Goal: Task Accomplishment & Management: Use online tool/utility

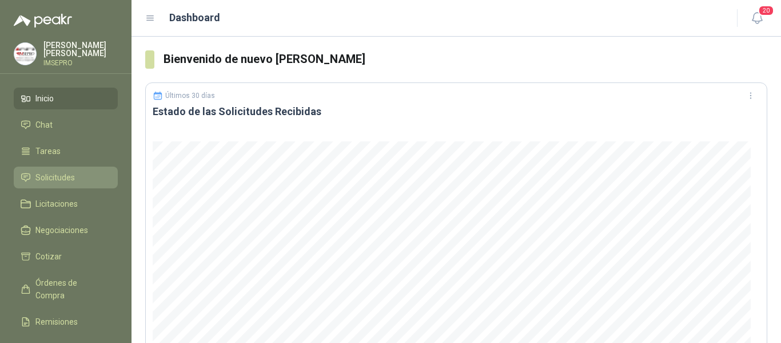
click at [68, 175] on span "Solicitudes" at bounding box center [54, 177] width 39 height 13
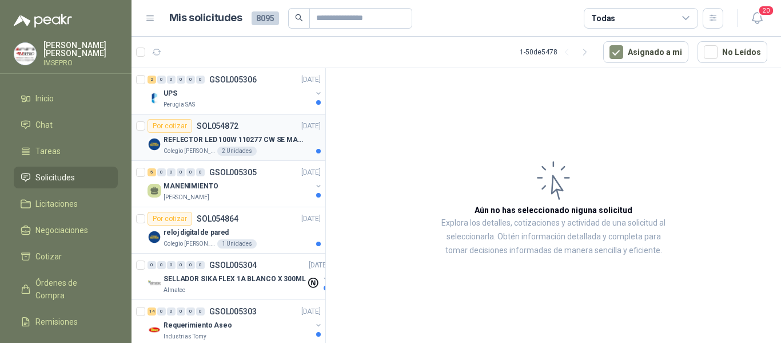
click at [243, 146] on div "Colegio [PERSON_NAME] 2 Unidades" at bounding box center [242, 150] width 157 height 9
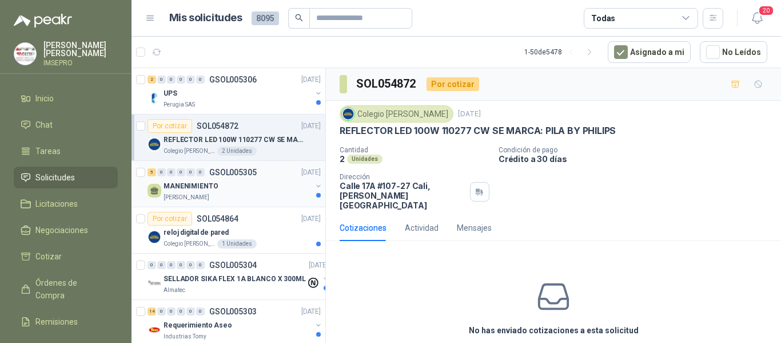
click at [229, 182] on div "MANENIMIENTO" at bounding box center [238, 186] width 148 height 14
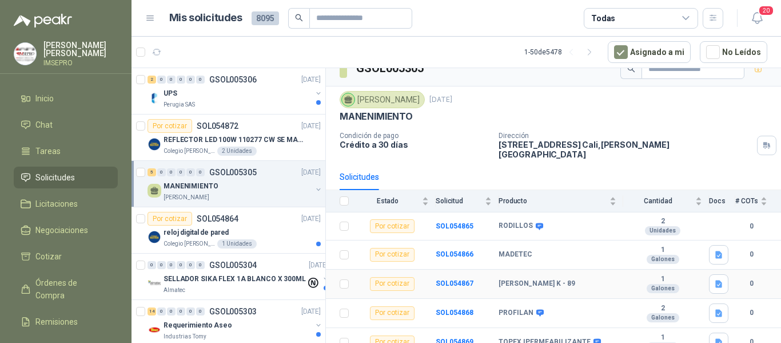
scroll to position [19, 0]
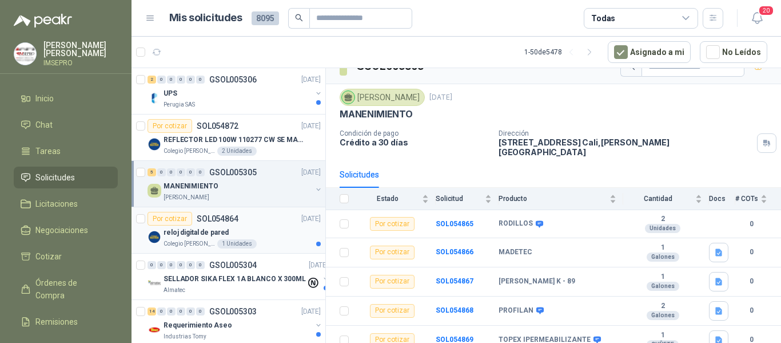
click at [255, 229] on div "reloj digital de pared" at bounding box center [242, 232] width 157 height 14
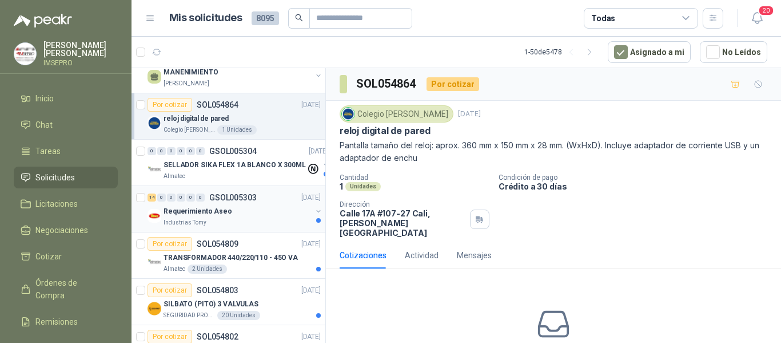
scroll to position [114, 0]
click at [248, 211] on div "Requerimiento Aseo" at bounding box center [238, 211] width 148 height 14
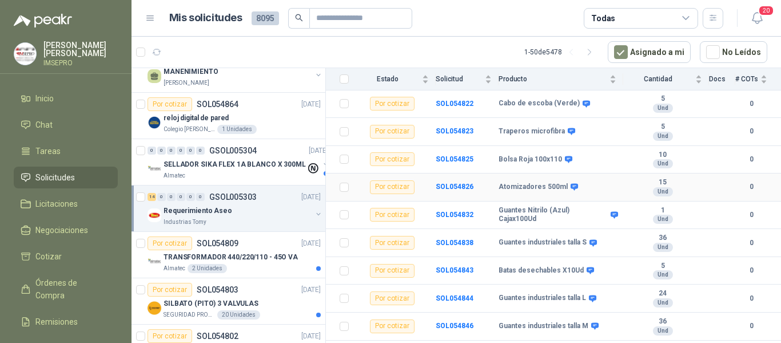
scroll to position [172, 0]
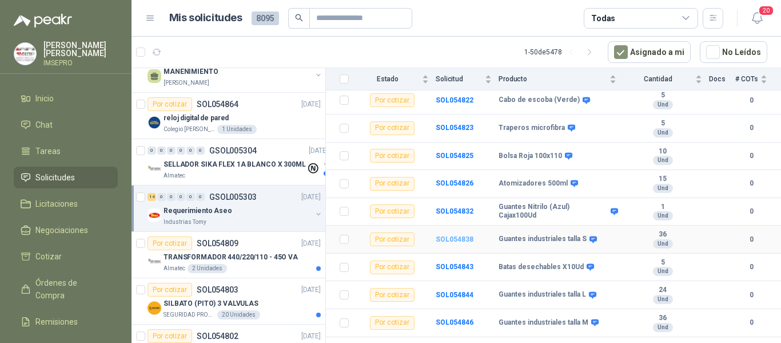
click at [450, 239] on b "SOL054838" at bounding box center [455, 239] width 38 height 8
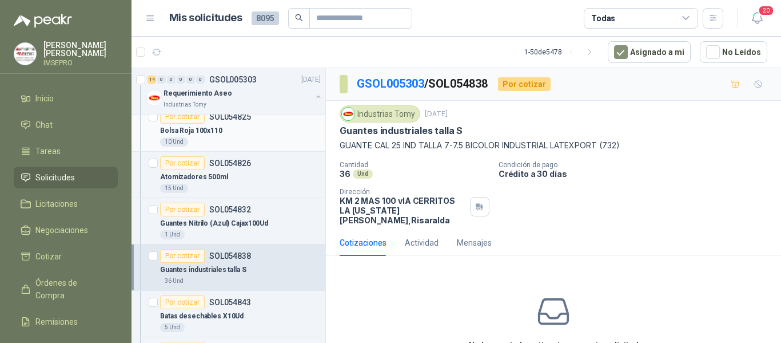
scroll to position [400, 0]
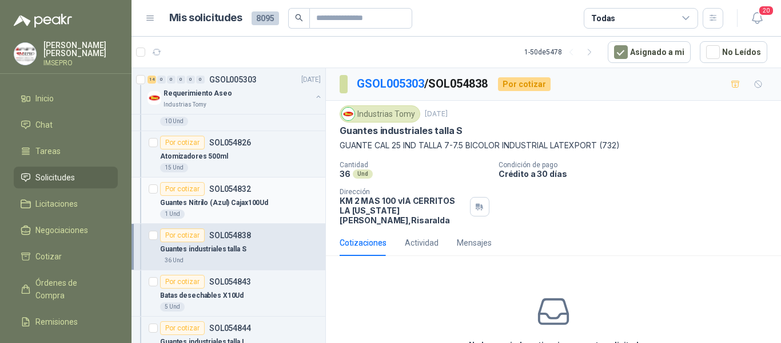
click at [239, 203] on p "Guantes Nitrilo (Azul) Cajax100Ud" at bounding box center [214, 202] width 108 height 11
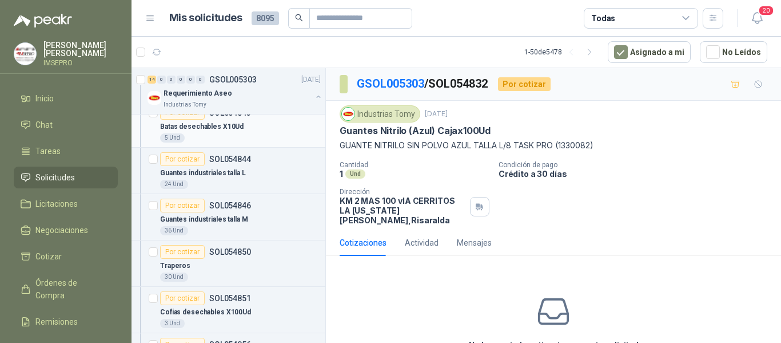
scroll to position [572, 0]
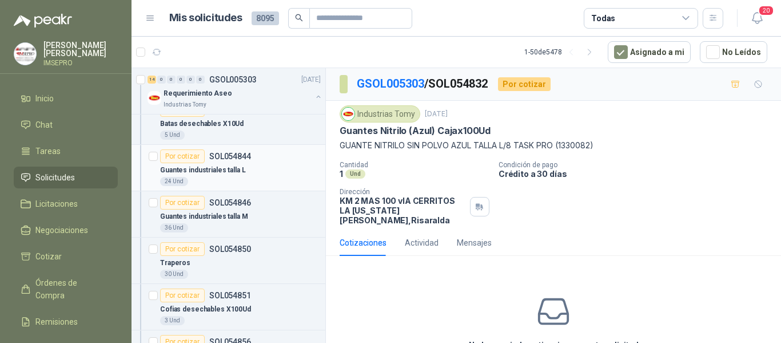
click at [244, 178] on div "24 Und" at bounding box center [240, 181] width 161 height 9
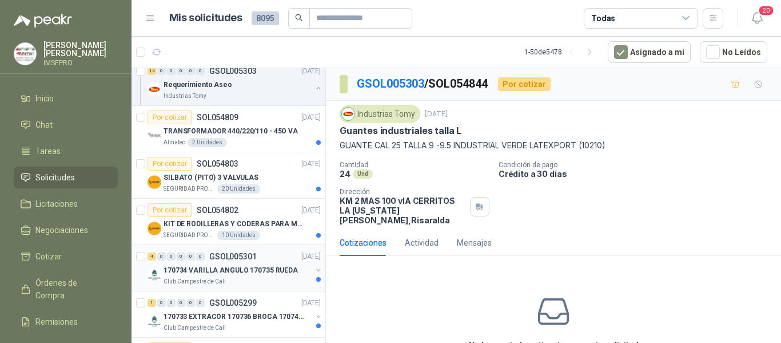
scroll to position [915, 0]
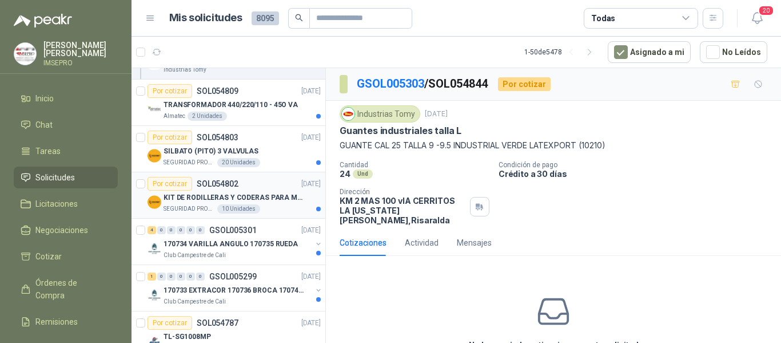
click at [214, 203] on p "KIT DE RODILLERAS Y CODERAS PARA MOTORIZADO" at bounding box center [235, 197] width 142 height 11
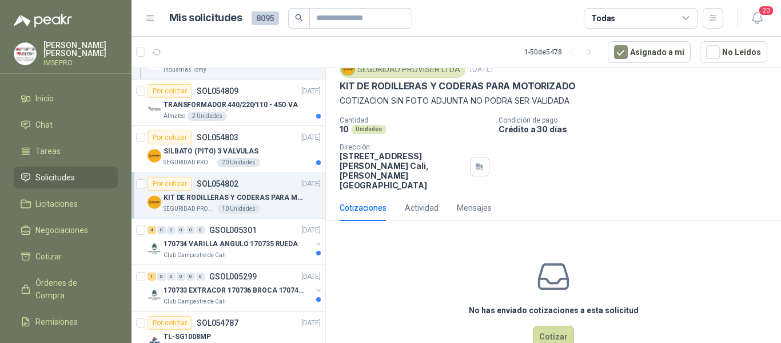
scroll to position [65, 0]
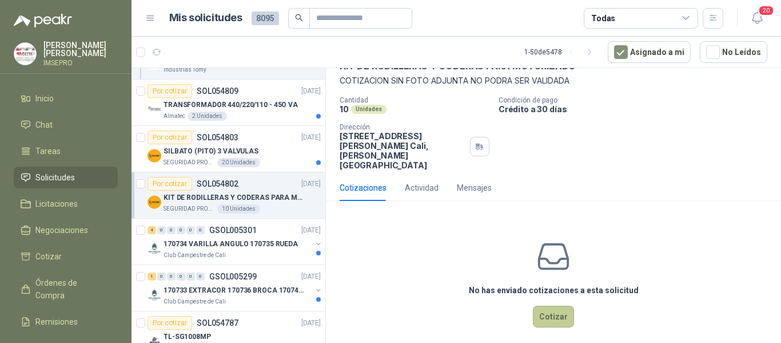
click at [555, 307] on button "Cotizar" at bounding box center [553, 316] width 41 height 22
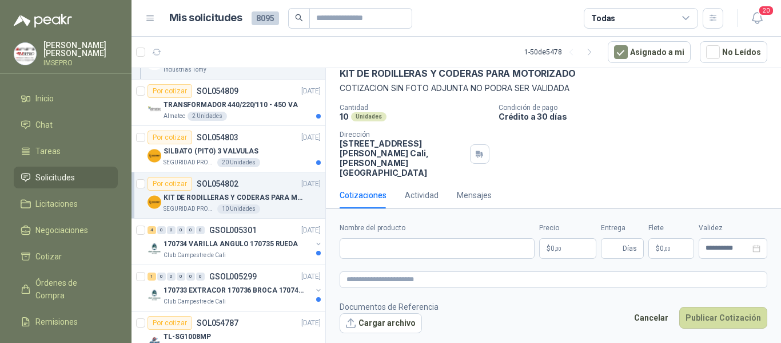
scroll to position [57, 0]
click at [441, 252] on input "Nombre del producto" at bounding box center [437, 248] width 195 height 21
click at [360, 328] on button "Cargar archivo" at bounding box center [381, 323] width 82 height 21
click at [376, 326] on button "Cargar archivo" at bounding box center [381, 323] width 82 height 21
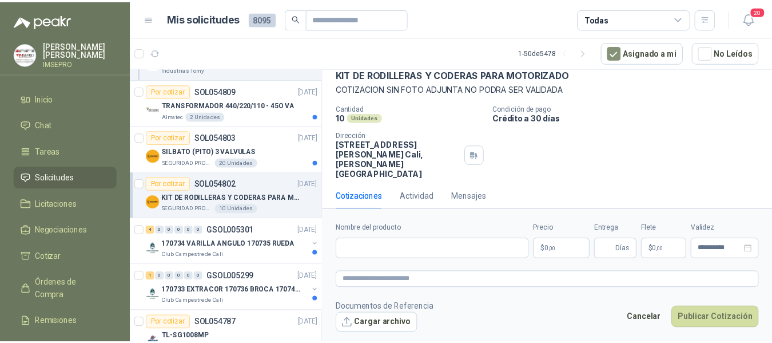
scroll to position [65, 0]
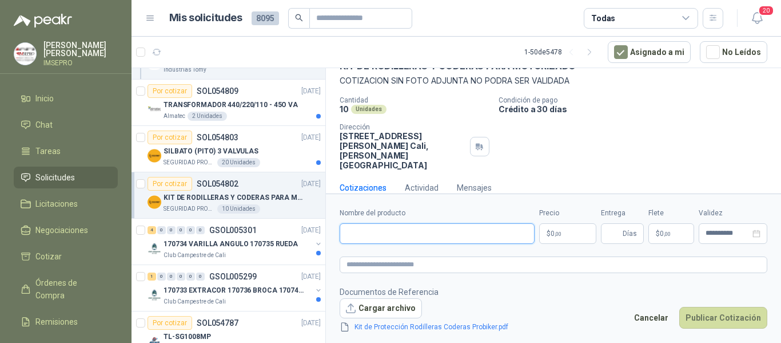
click at [386, 231] on input "Nombre del producto" at bounding box center [437, 233] width 195 height 21
drag, startPoint x: 479, startPoint y: 239, endPoint x: 336, endPoint y: 221, distance: 144.8
click at [336, 221] on form "**********" at bounding box center [553, 269] width 455 height 153
type input "**********"
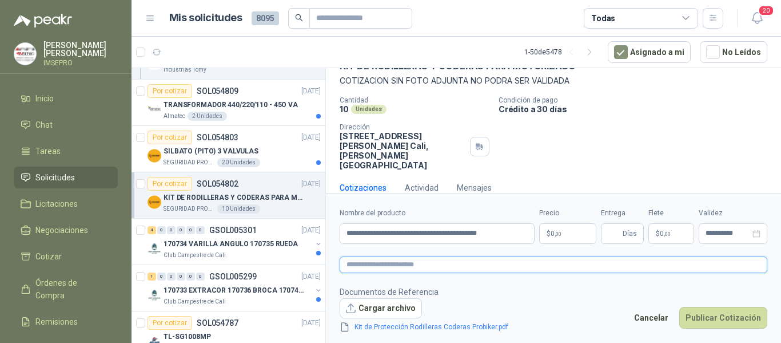
click at [358, 264] on textarea at bounding box center [554, 264] width 428 height 17
paste textarea "**********"
type textarea "**********"
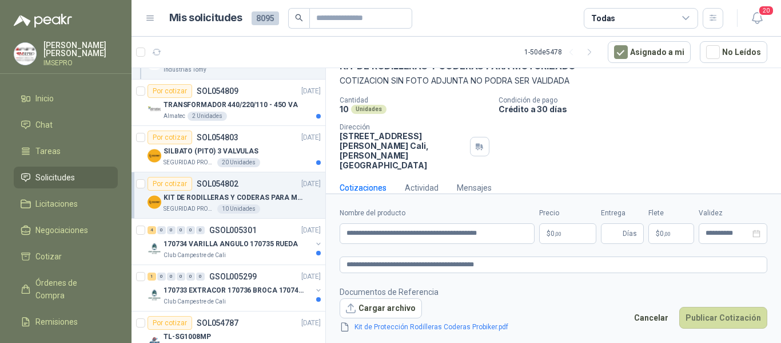
click at [557, 235] on body "[PERSON_NAME] IMSEPRO Inicio Chat Tareas Solicitudes Licitaciones Negociaciones…" at bounding box center [390, 171] width 781 height 343
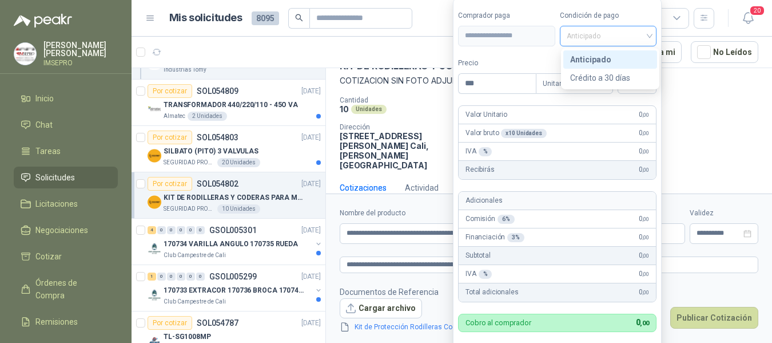
click at [656, 38] on div "Anticipado" at bounding box center [608, 36] width 97 height 21
click at [600, 80] on div "Crédito a 30 días" at bounding box center [610, 78] width 80 height 13
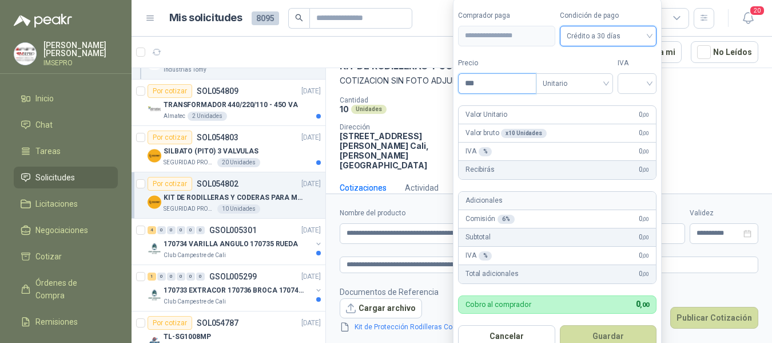
click at [513, 80] on input "***" at bounding box center [497, 83] width 77 height 19
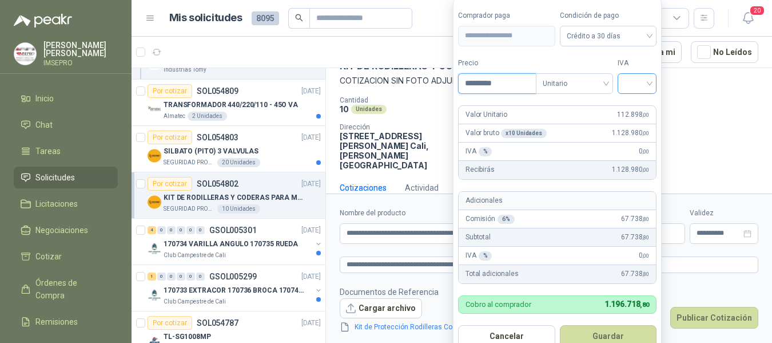
type input "*********"
click at [641, 79] on input "search" at bounding box center [637, 82] width 25 height 17
click at [638, 112] on div "19%" at bounding box center [639, 107] width 21 height 13
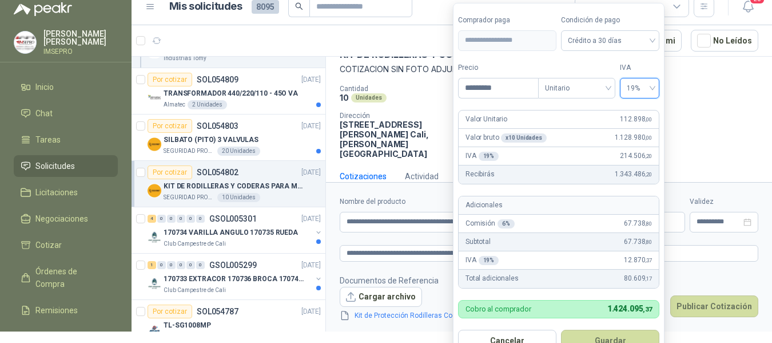
scroll to position [17, 0]
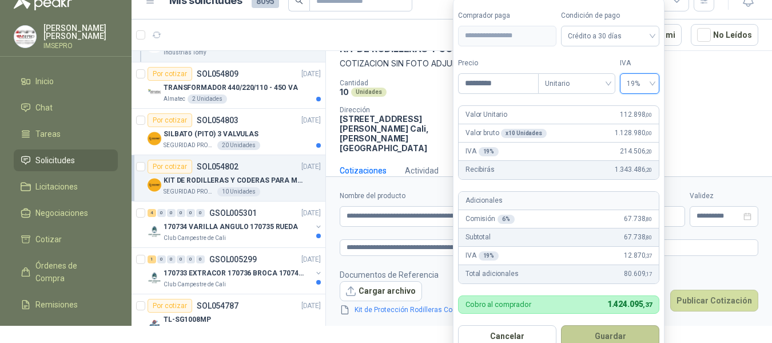
click at [605, 335] on button "Guardar" at bounding box center [610, 336] width 98 height 22
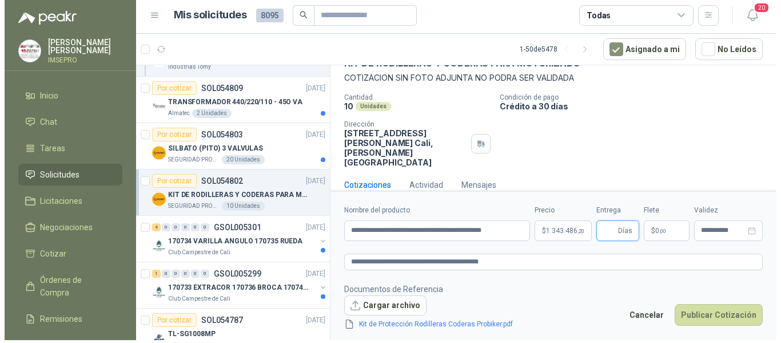
scroll to position [0, 0]
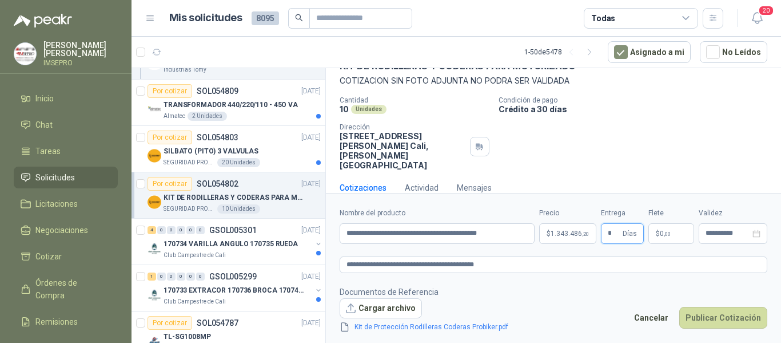
type input "*"
click at [669, 231] on span ",00" at bounding box center [667, 234] width 7 height 6
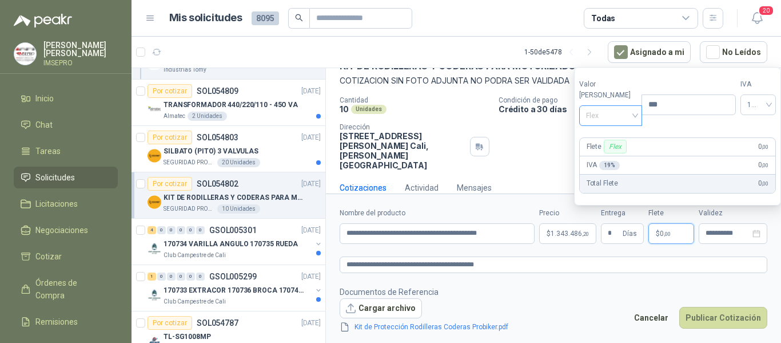
click at [628, 117] on span "Flex" at bounding box center [611, 115] width 50 height 17
click at [608, 158] on div "Incluido" at bounding box center [608, 158] width 39 height 13
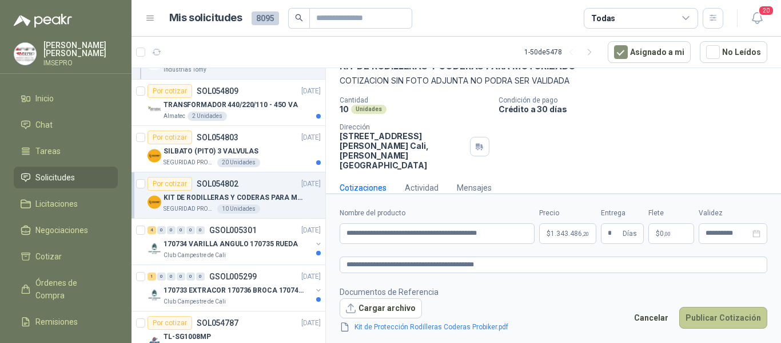
click at [712, 322] on button "Publicar Cotización" at bounding box center [724, 318] width 88 height 22
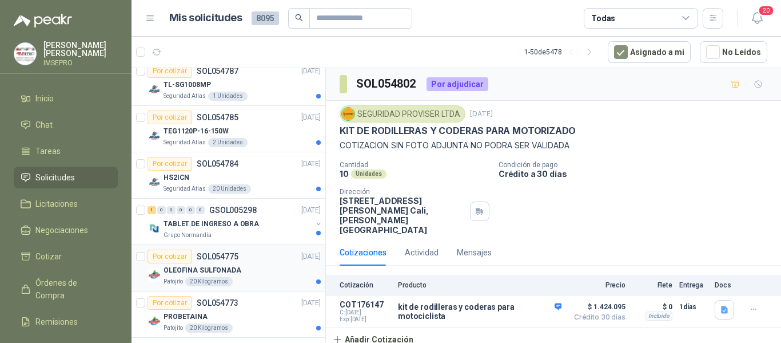
scroll to position [1201, 0]
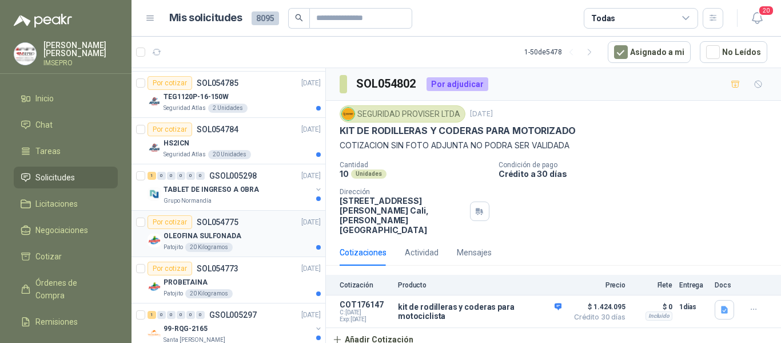
click at [264, 236] on div "OLEOFINA SULFONADA" at bounding box center [242, 236] width 157 height 14
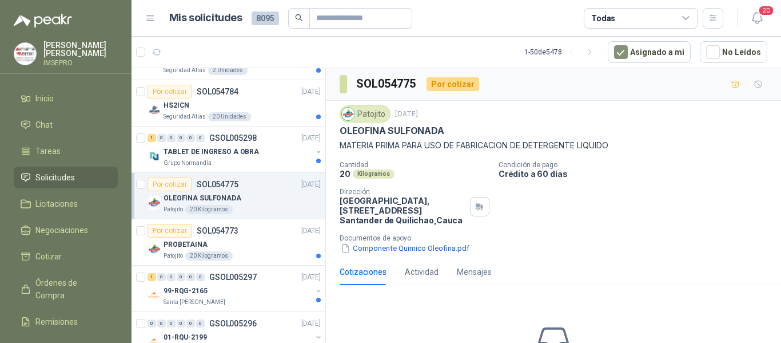
scroll to position [1259, 0]
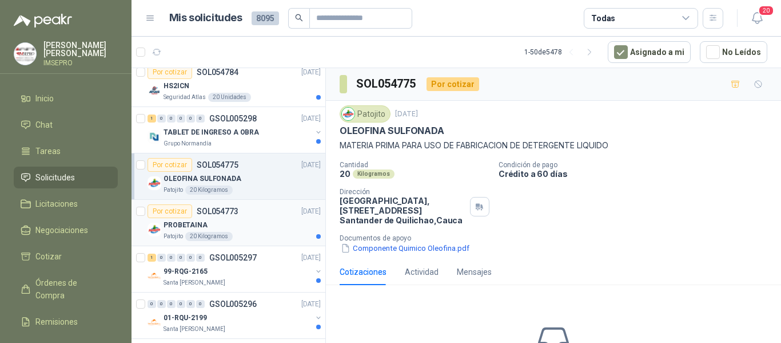
click at [255, 230] on div "PROBETAINA" at bounding box center [242, 225] width 157 height 14
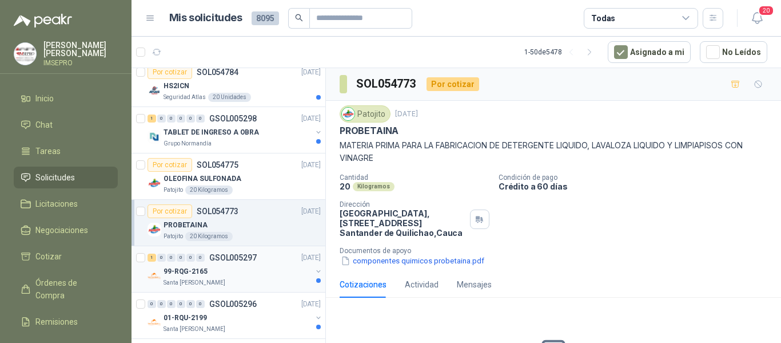
scroll to position [1373, 0]
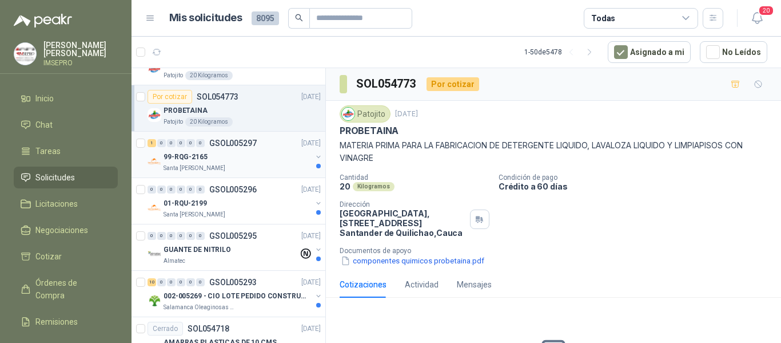
click at [277, 152] on div "99-RQG-2165" at bounding box center [238, 157] width 148 height 14
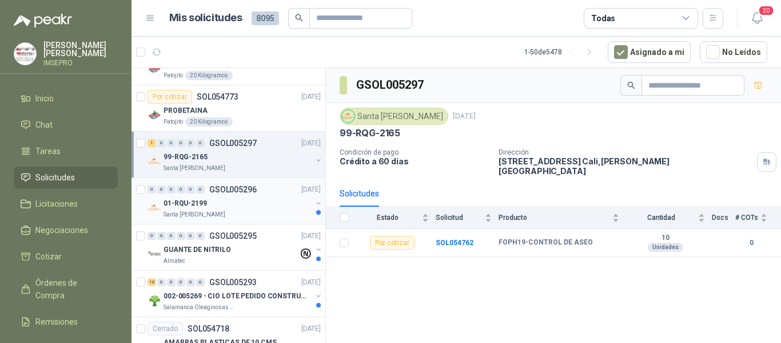
click at [287, 208] on div "01-RQU-2199" at bounding box center [238, 203] width 148 height 14
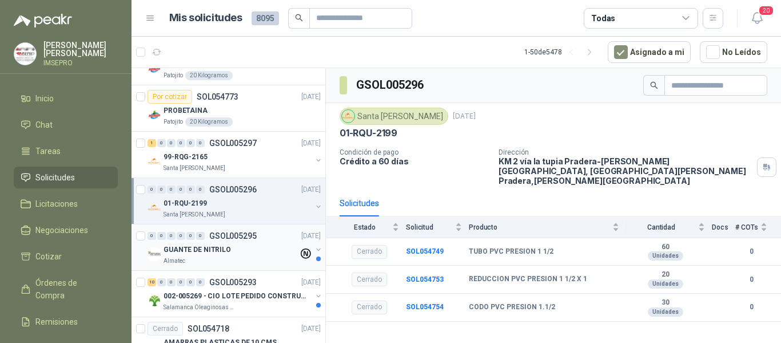
click at [266, 245] on div "GUANTE DE NITRILO" at bounding box center [231, 250] width 135 height 14
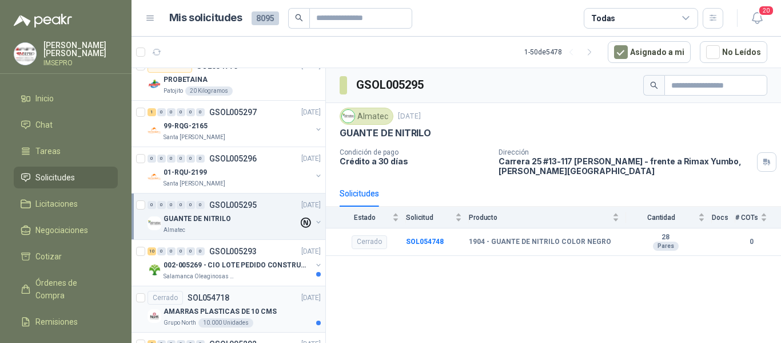
scroll to position [1430, 0]
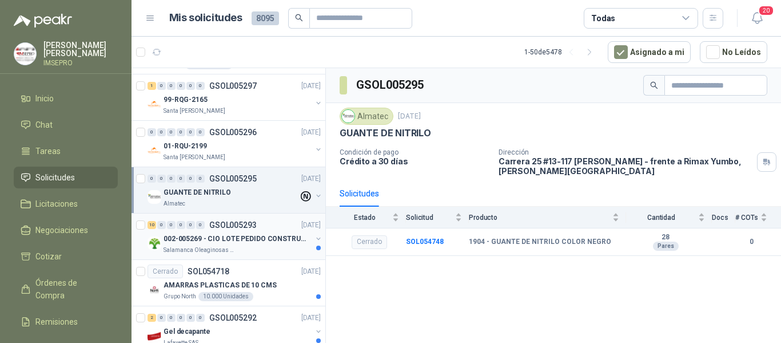
click at [249, 246] on div "Salamanca Oleaginosas SAS" at bounding box center [238, 249] width 148 height 9
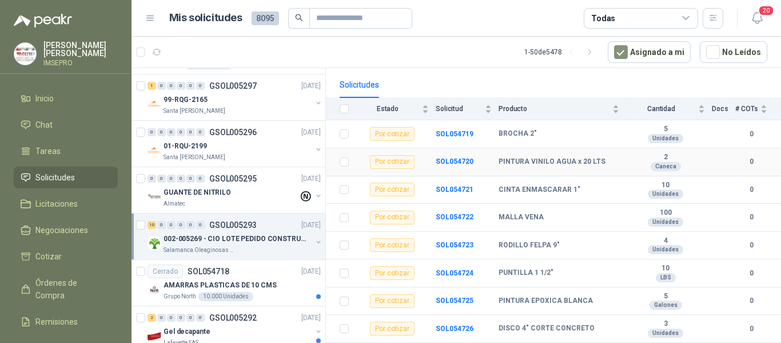
scroll to position [152, 0]
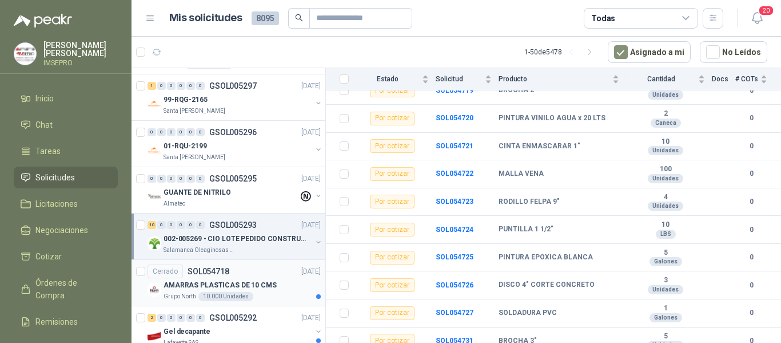
click at [208, 285] on p "AMARRAS PLASTICAS DE 10 CMS" at bounding box center [220, 285] width 113 height 11
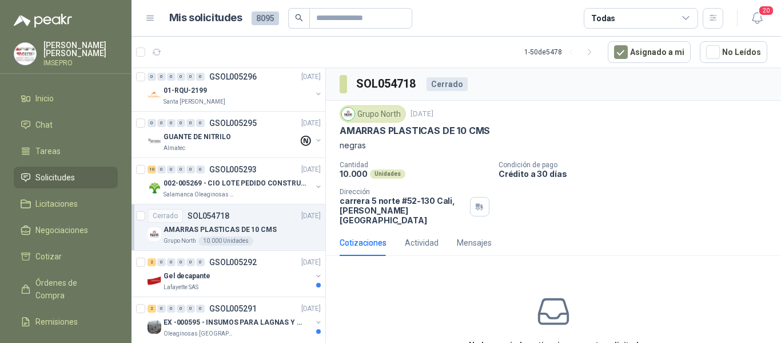
scroll to position [1602, 0]
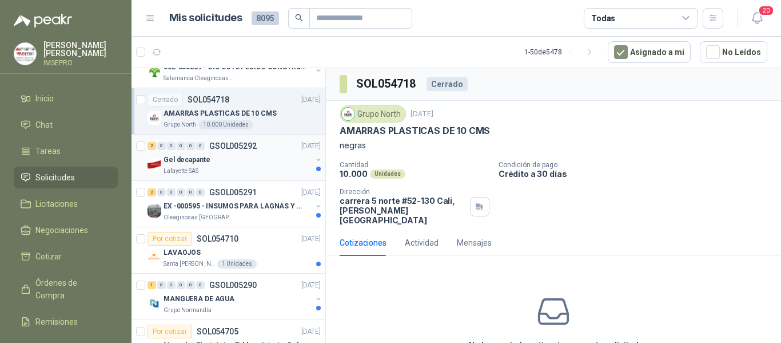
click at [234, 160] on div "Gel decapante" at bounding box center [238, 160] width 148 height 14
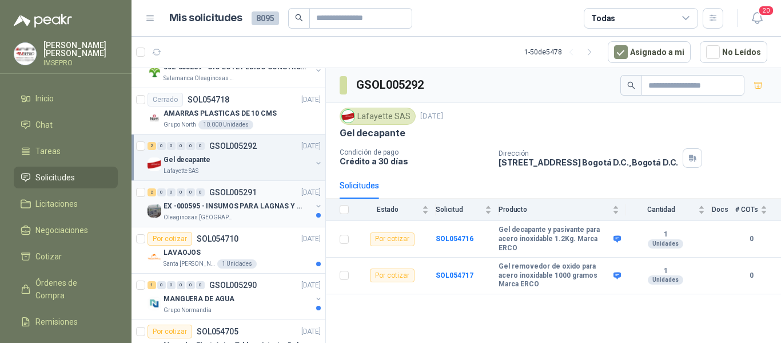
click at [245, 196] on p "GSOL005291" at bounding box center [232, 192] width 47 height 8
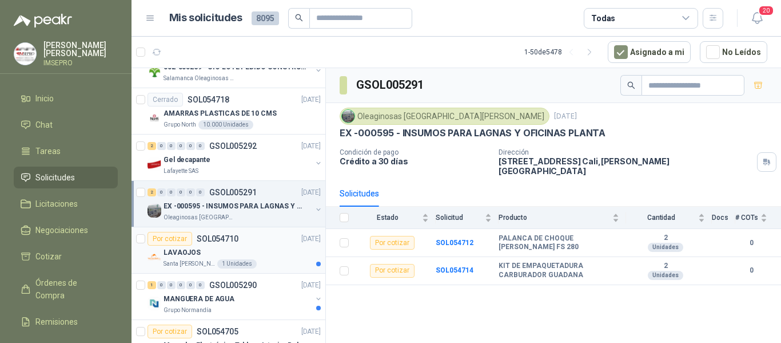
click at [261, 253] on div "LAVAOJOS" at bounding box center [242, 252] width 157 height 14
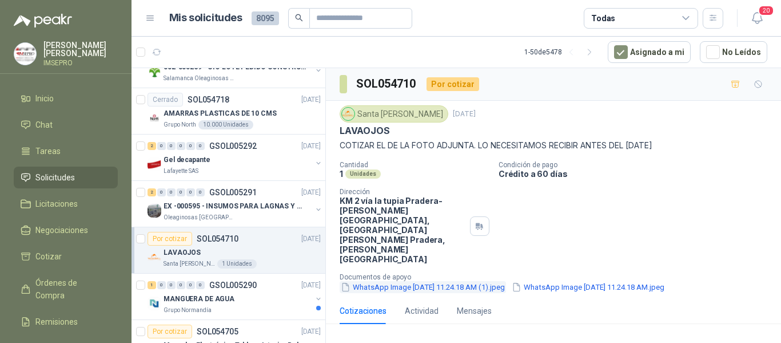
click at [499, 281] on button "WhatsApp Image [DATE] 11.24.18 AM (1).jpeg" at bounding box center [423, 287] width 166 height 12
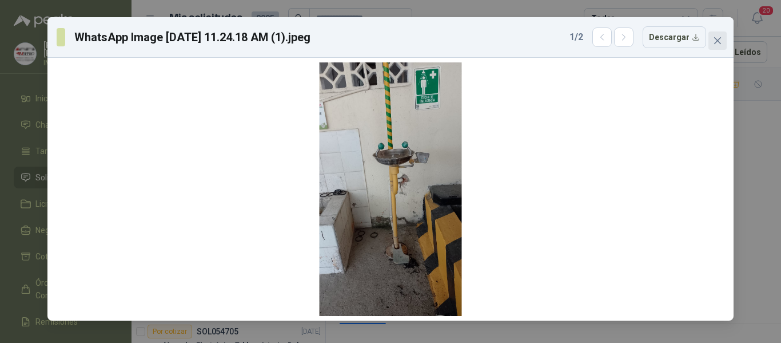
click at [720, 41] on icon "close" at bounding box center [717, 40] width 9 height 9
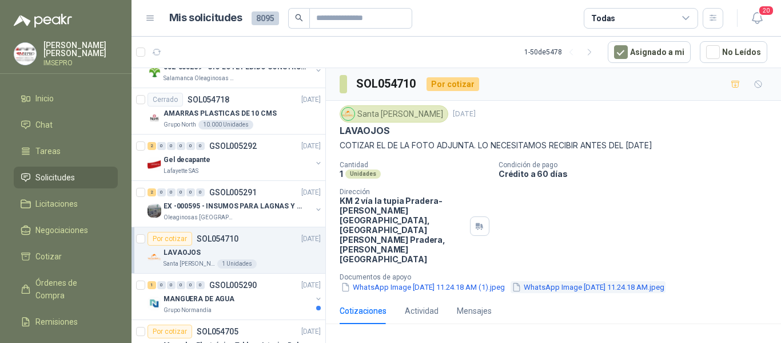
click at [594, 281] on button "WhatsApp Image [DATE] 11.24.18 AM.jpeg" at bounding box center [588, 287] width 155 height 12
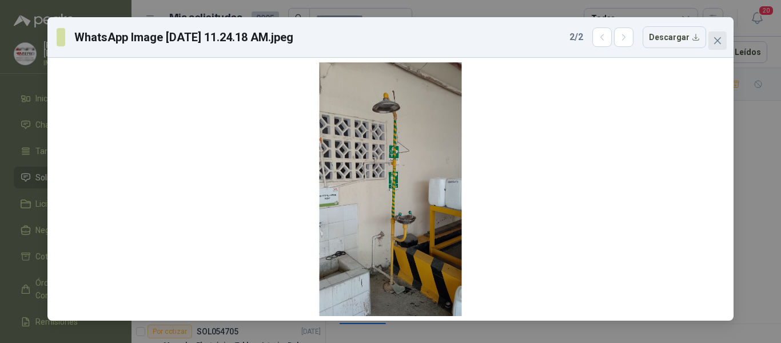
click at [724, 38] on span "Close" at bounding box center [718, 40] width 18 height 9
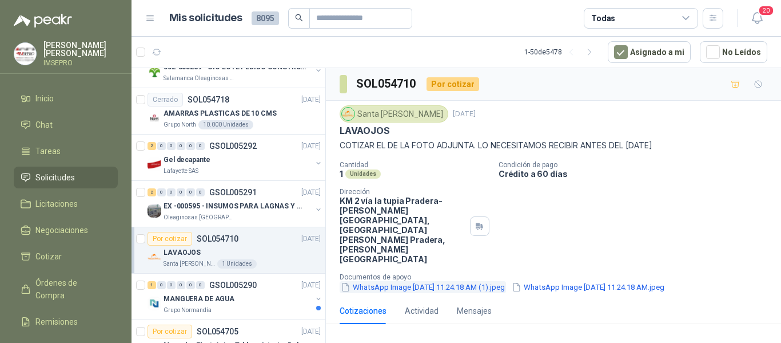
click at [399, 281] on button "WhatsApp Image [DATE] 11.24.18 AM (1).jpeg" at bounding box center [423, 287] width 166 height 12
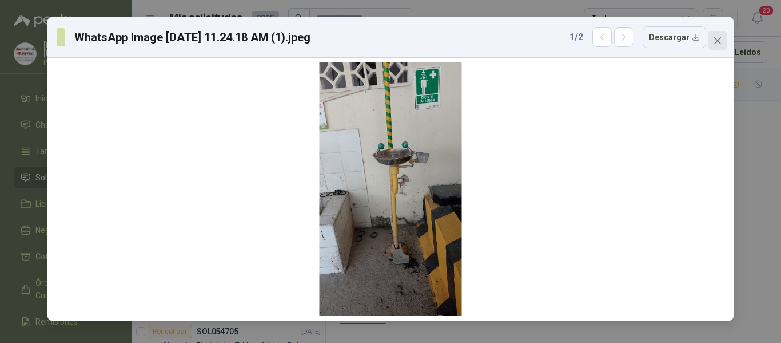
click at [721, 41] on icon "close" at bounding box center [717, 40] width 9 height 9
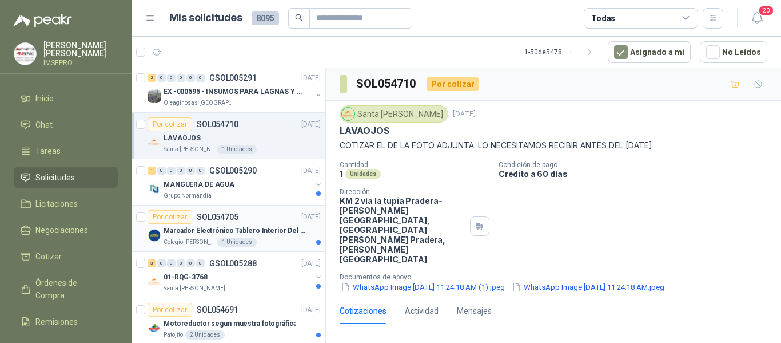
scroll to position [1773, 0]
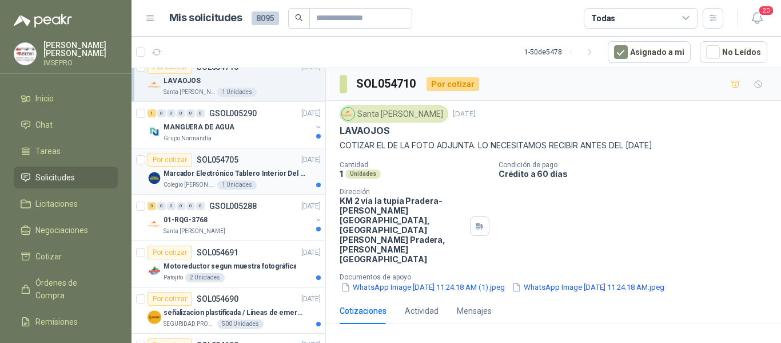
click at [246, 185] on div "Colegio [PERSON_NAME] 1 Unidades" at bounding box center [242, 184] width 157 height 9
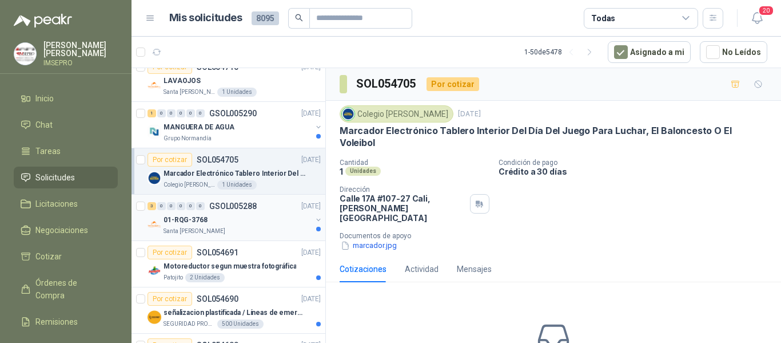
click at [259, 219] on div "01-RQG-3768" at bounding box center [238, 220] width 148 height 14
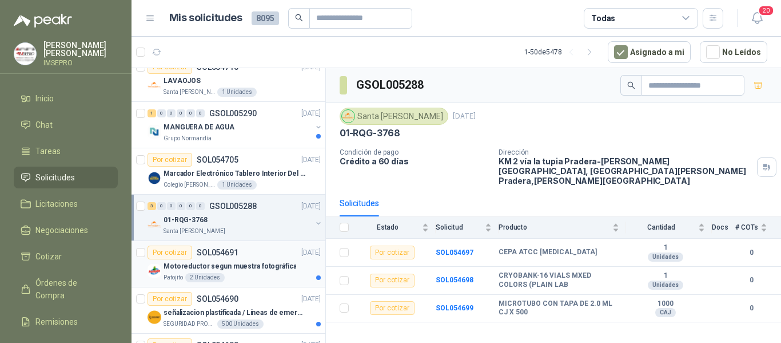
click at [265, 261] on p "Motoreductor segun muestra fotográfica" at bounding box center [230, 266] width 133 height 11
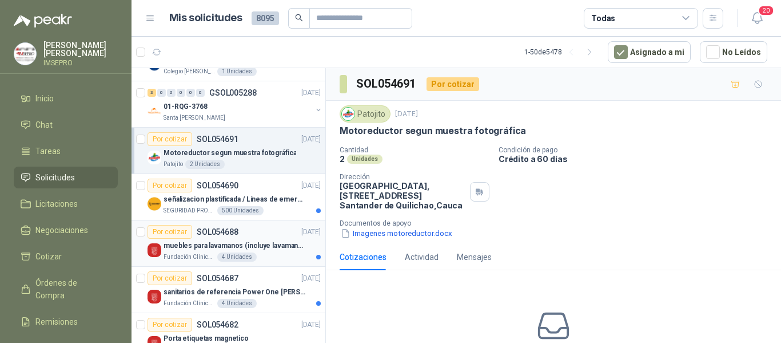
scroll to position [1888, 0]
click at [274, 197] on p "señalizacion plastificada / Líneas de emergencia" at bounding box center [235, 198] width 142 height 11
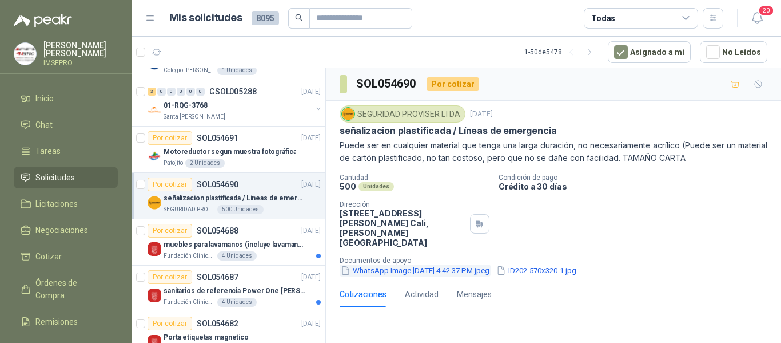
click at [437, 264] on button "WhatsApp Image [DATE] 4.42.37 PM.jpeg" at bounding box center [415, 270] width 151 height 12
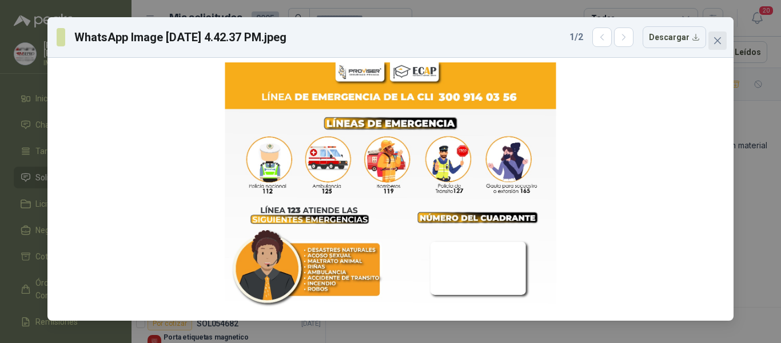
click at [719, 42] on icon "close" at bounding box center [717, 40] width 9 height 9
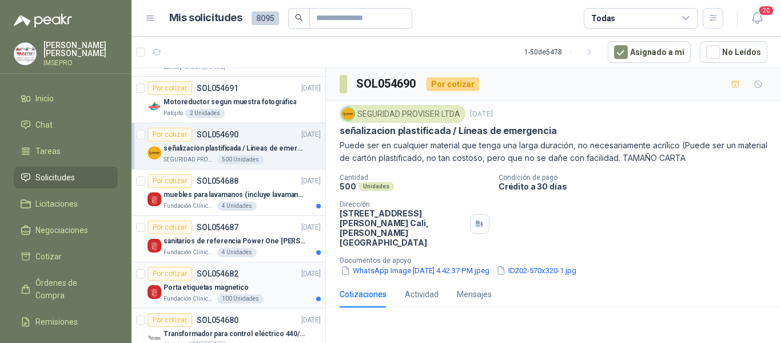
scroll to position [2002, 0]
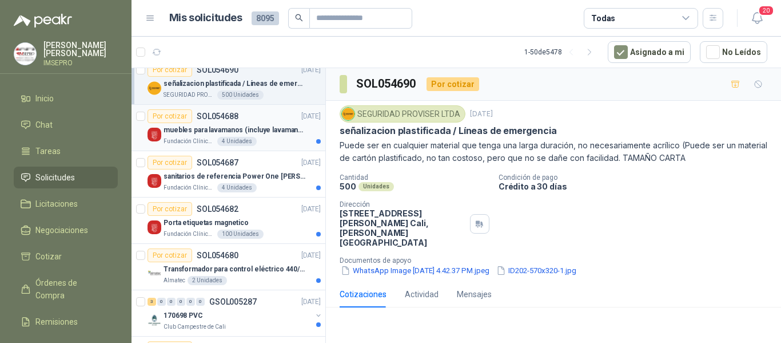
click at [285, 126] on p "muebles para lavamanos (incluye lavamanos)" at bounding box center [235, 130] width 142 height 11
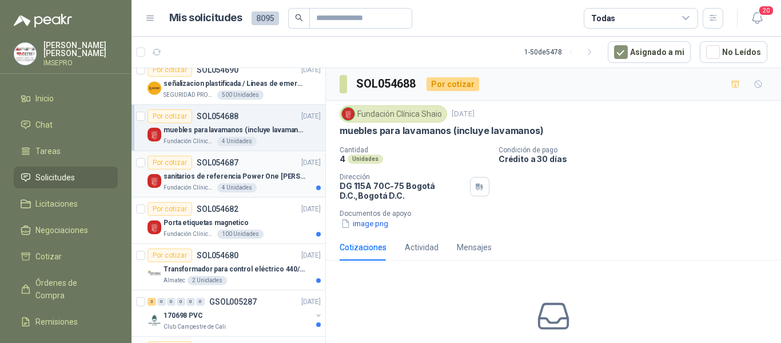
click at [265, 179] on p "sanitarios de referencia Power One [PERSON_NAME]" at bounding box center [235, 176] width 142 height 11
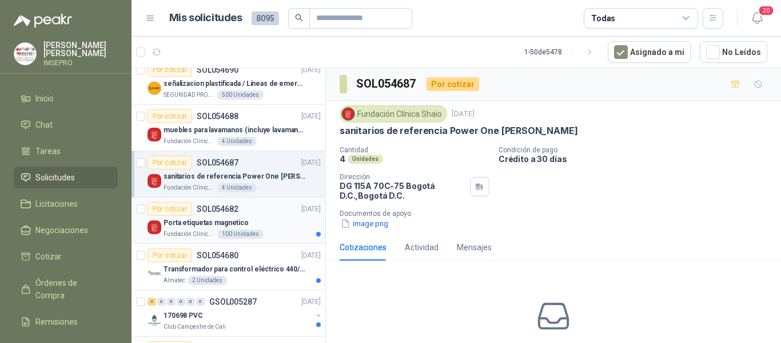
click at [268, 224] on div "Porta etiquetas magnetico" at bounding box center [242, 223] width 157 height 14
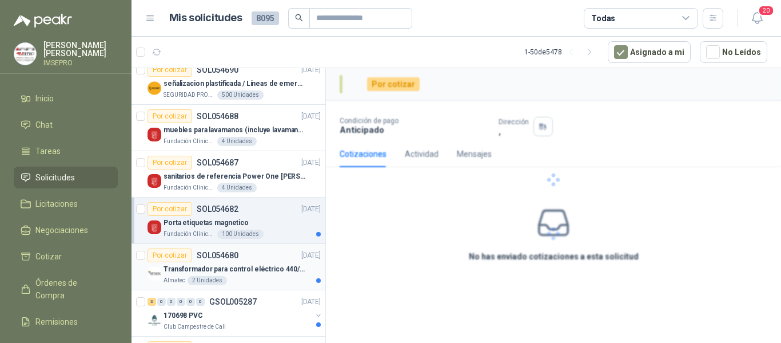
click at [272, 266] on p "Transformador para control eléctrico 440/220/110 - 45O VA." at bounding box center [235, 269] width 142 height 11
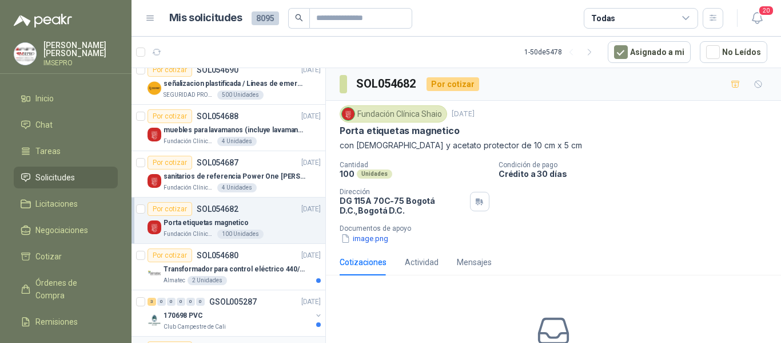
scroll to position [2117, 0]
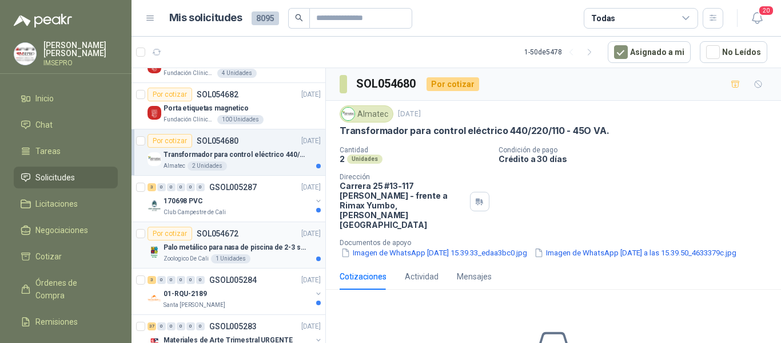
click at [257, 260] on div "Zoologico De Cali 1 Unidades" at bounding box center [242, 258] width 157 height 9
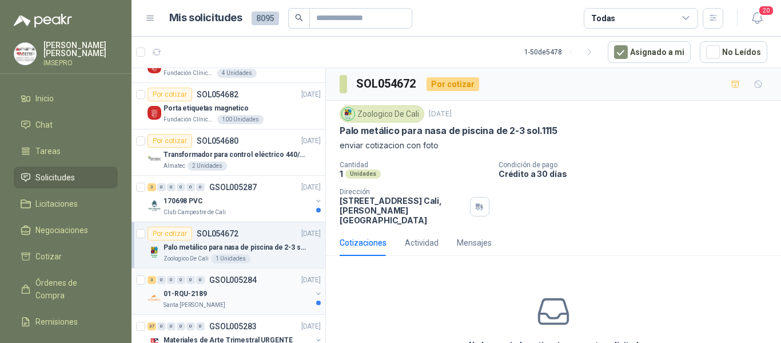
click at [267, 284] on div "3 0 0 0 0 0 GSOL005284 [DATE]" at bounding box center [236, 280] width 176 height 14
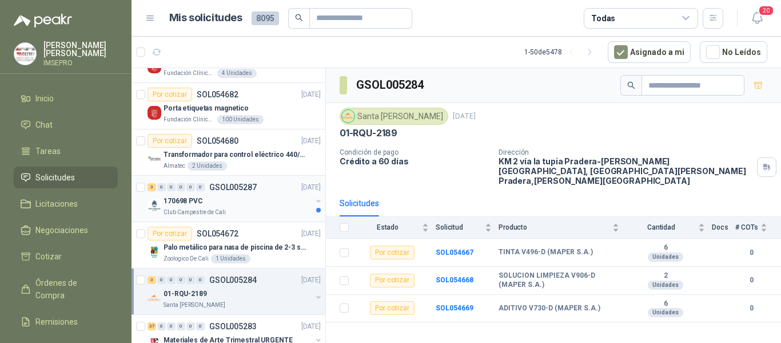
click at [267, 204] on div "170698 PVC" at bounding box center [238, 201] width 148 height 14
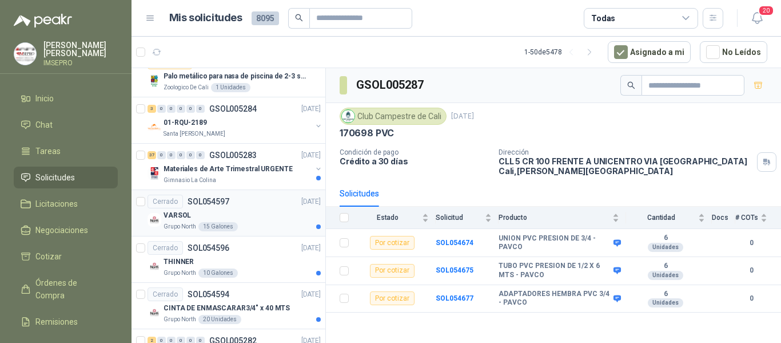
scroll to position [2288, 0]
click at [271, 170] on p "Materiales de Arte Trimestral URGENTE" at bounding box center [228, 168] width 129 height 11
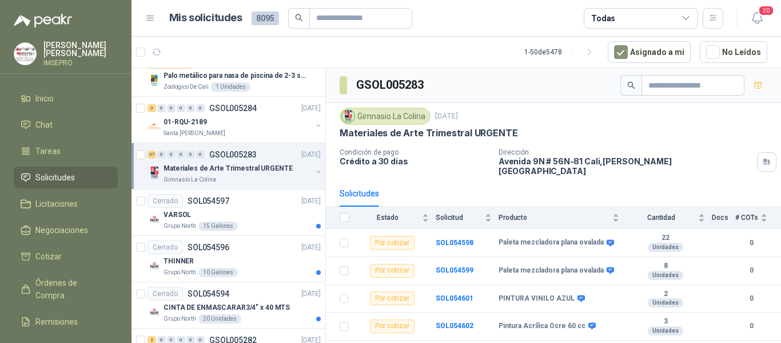
scroll to position [2346, 0]
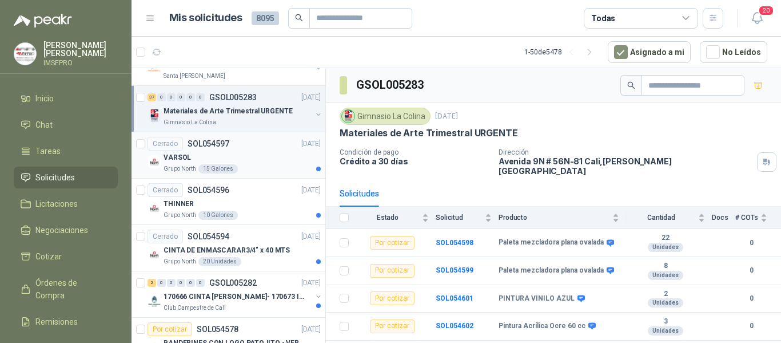
click at [269, 172] on div "Grupo North 15 Galones" at bounding box center [242, 168] width 157 height 9
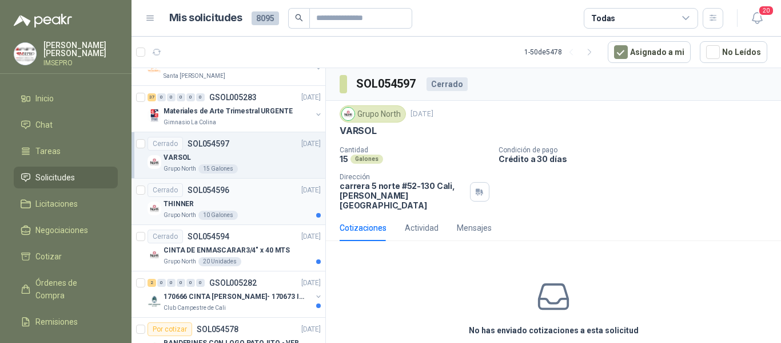
click at [277, 219] on div "Grupo North 10 Galones" at bounding box center [242, 215] width 157 height 9
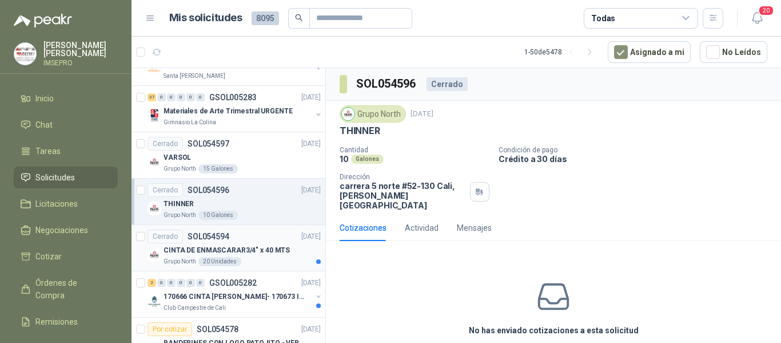
click at [286, 263] on div "Grupo North 20 Unidades" at bounding box center [242, 261] width 157 height 9
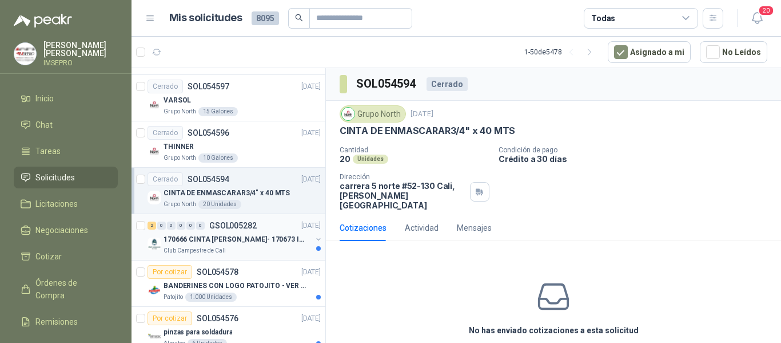
click at [264, 245] on div "170666 CINTA [PERSON_NAME]- 170673 IMPERMEABILI" at bounding box center [238, 239] width 148 height 14
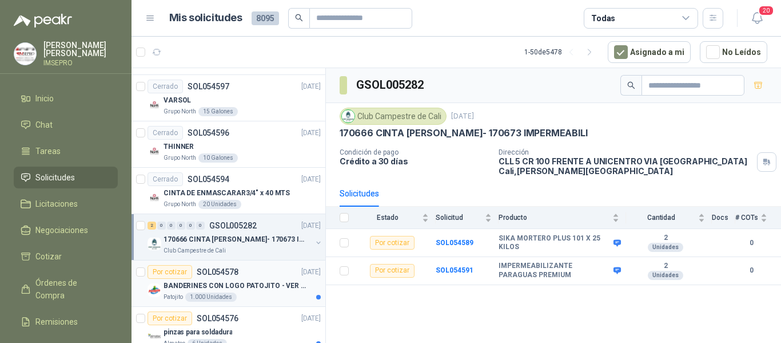
click at [275, 284] on p "BANDERINES CON LOGO PATOJITO - VER DOC ADJUNTO" at bounding box center [235, 285] width 142 height 11
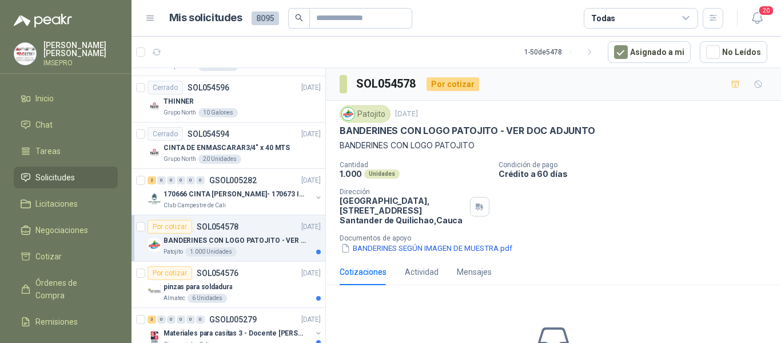
scroll to position [2460, 0]
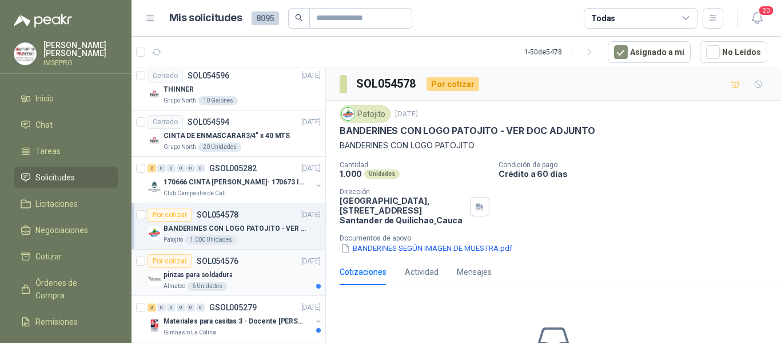
click at [268, 269] on div "pinzas para soldadura" at bounding box center [242, 275] width 157 height 14
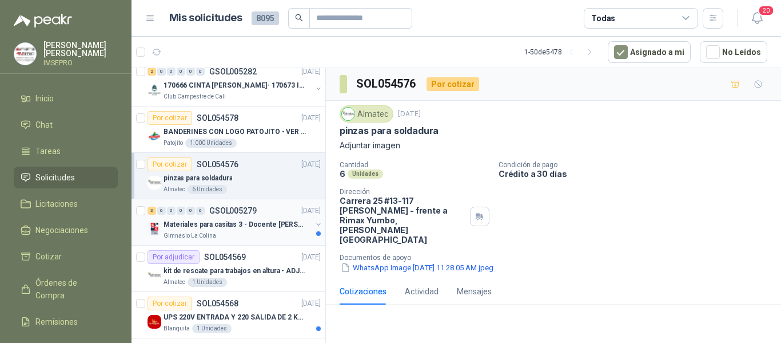
scroll to position [2574, 0]
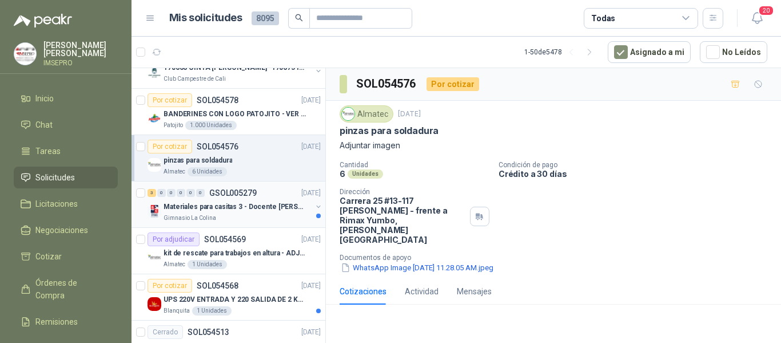
click at [263, 217] on div "Gimnasio La Colina" at bounding box center [238, 217] width 148 height 9
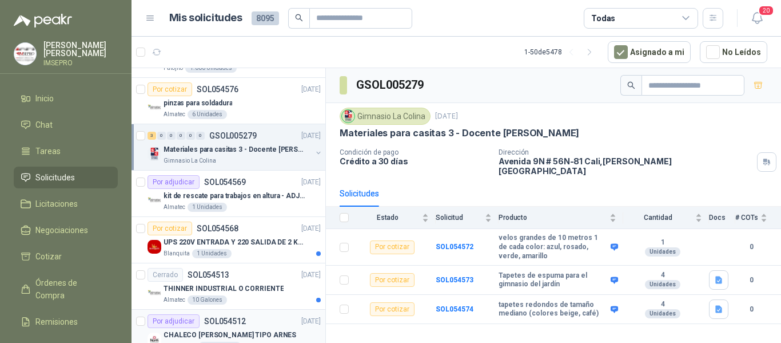
scroll to position [2712, 0]
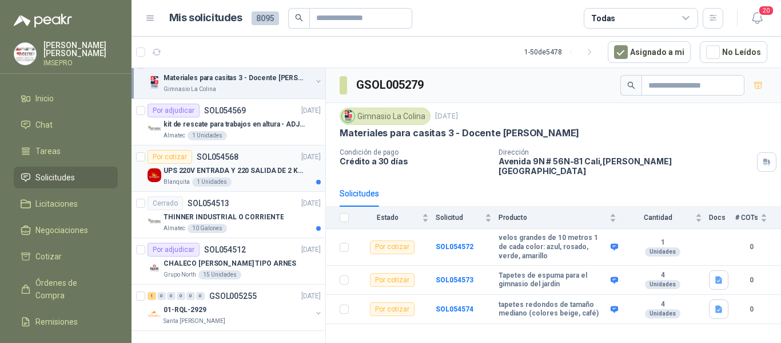
click at [279, 165] on p "UPS 220V ENTRADA Y 220 SALIDA DE 2 KVA" at bounding box center [235, 170] width 142 height 11
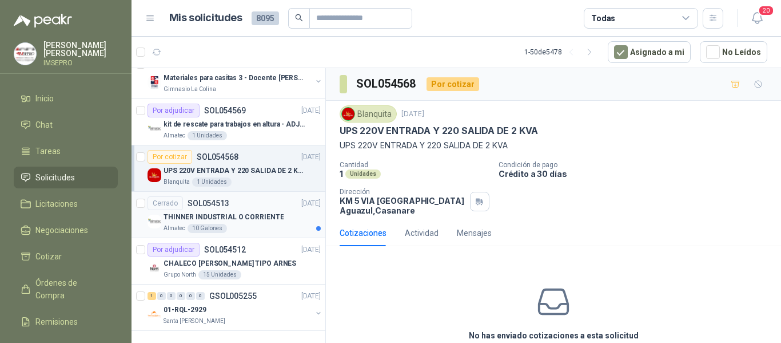
click at [261, 212] on p "THINNER INDUSTRIAL O CORRIENTE" at bounding box center [224, 217] width 120 height 11
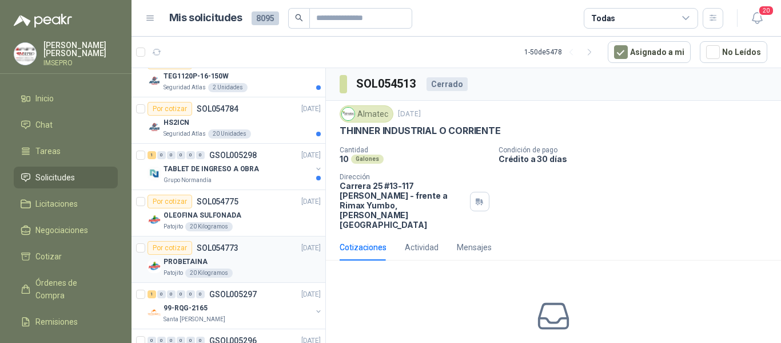
scroll to position [1225, 0]
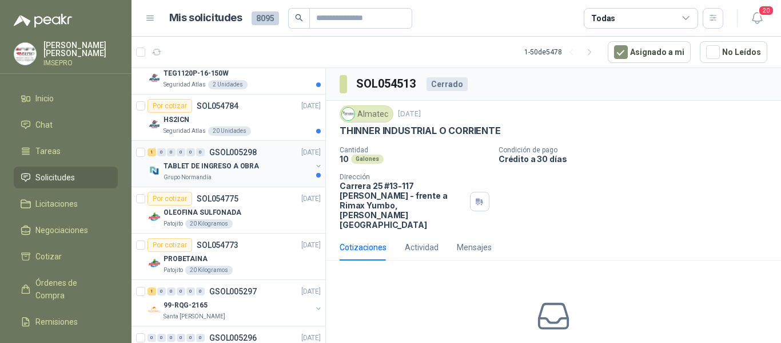
click at [265, 165] on div "TABLET DE INGRESO A OBRA" at bounding box center [238, 166] width 148 height 14
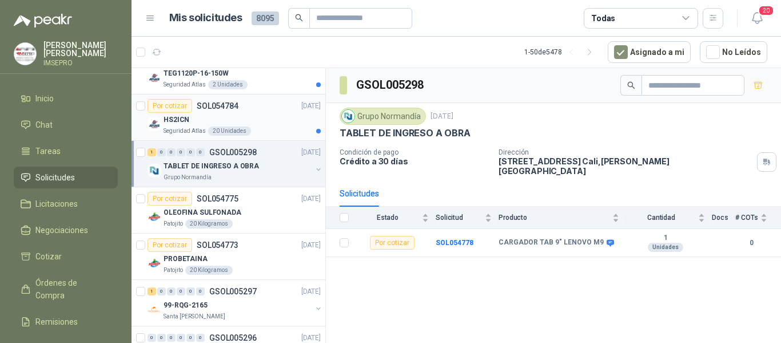
click at [248, 131] on div "Seguridad Atlas 20 Unidades" at bounding box center [242, 130] width 157 height 9
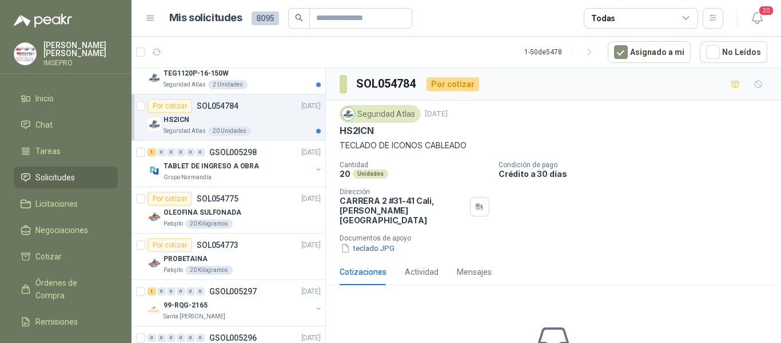
scroll to position [1110, 0]
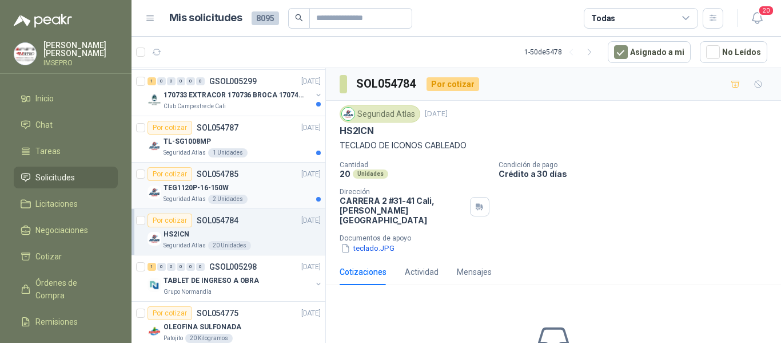
click at [243, 192] on div "TEG1120P-16-150W" at bounding box center [242, 188] width 157 height 14
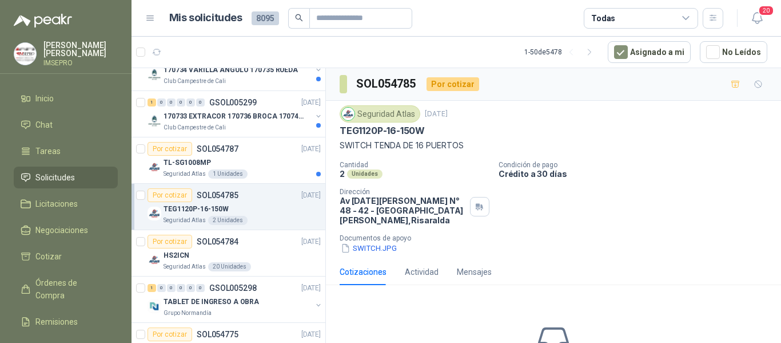
scroll to position [1053, 0]
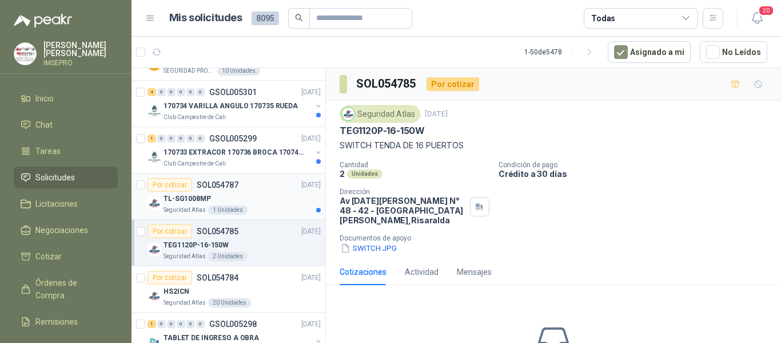
click at [261, 196] on div "TL-SG1008MP" at bounding box center [242, 199] width 157 height 14
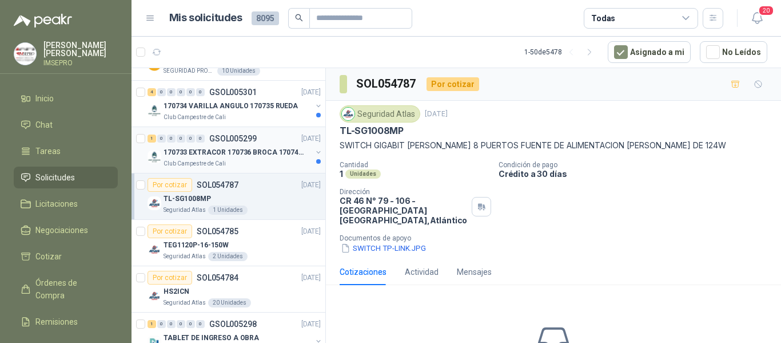
click at [254, 161] on div "Club Campestre de Cali" at bounding box center [238, 163] width 148 height 9
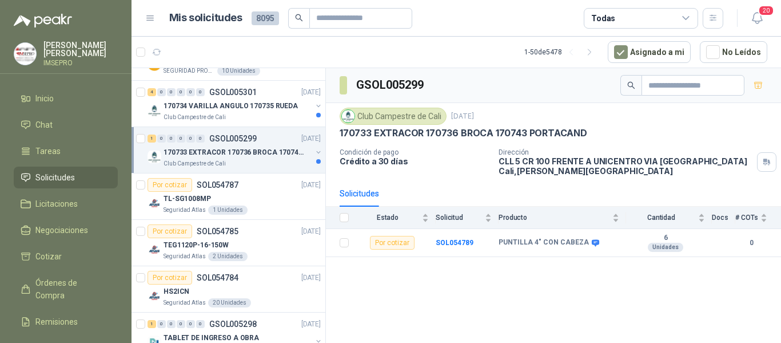
scroll to position [996, 0]
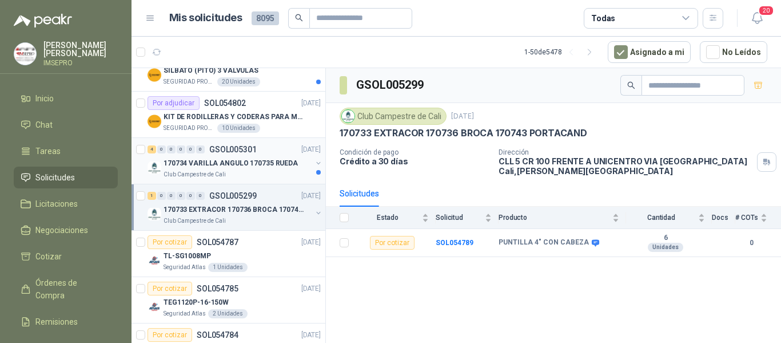
click at [251, 174] on div "Club Campestre de Cali" at bounding box center [238, 174] width 148 height 9
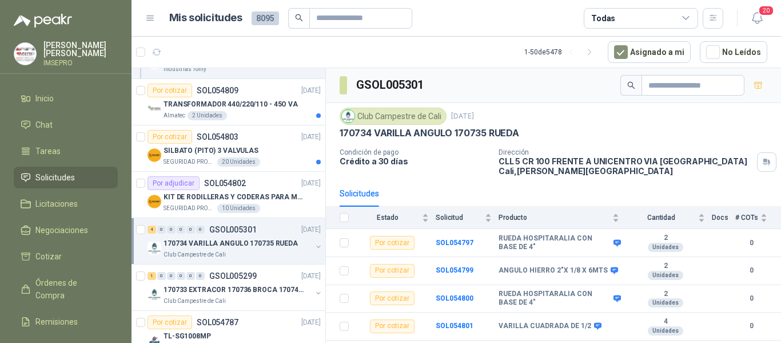
scroll to position [882, 0]
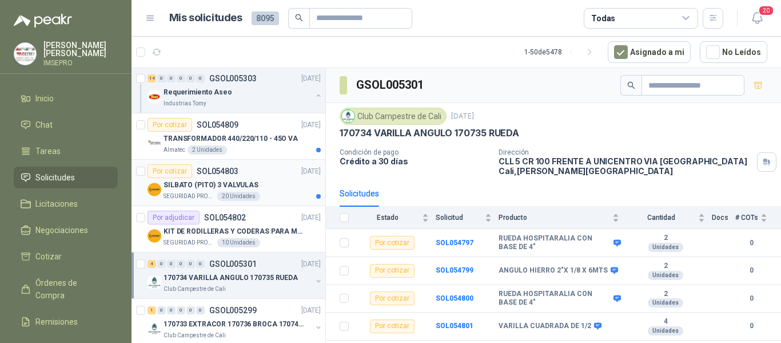
click at [251, 193] on div "20 Unidades" at bounding box center [238, 196] width 43 height 9
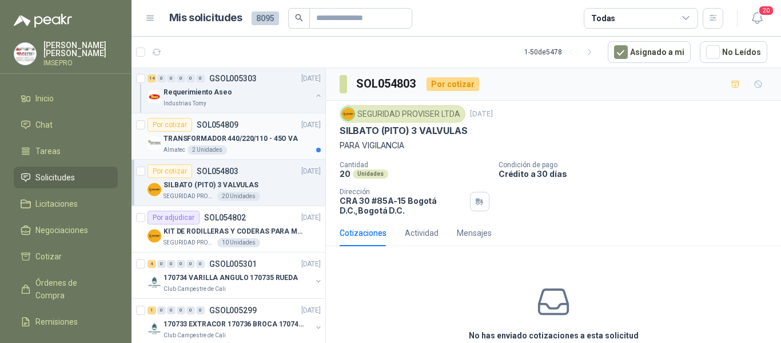
click at [251, 150] on div "Almatec 2 Unidades" at bounding box center [242, 149] width 157 height 9
